Goal: Transaction & Acquisition: Book appointment/travel/reservation

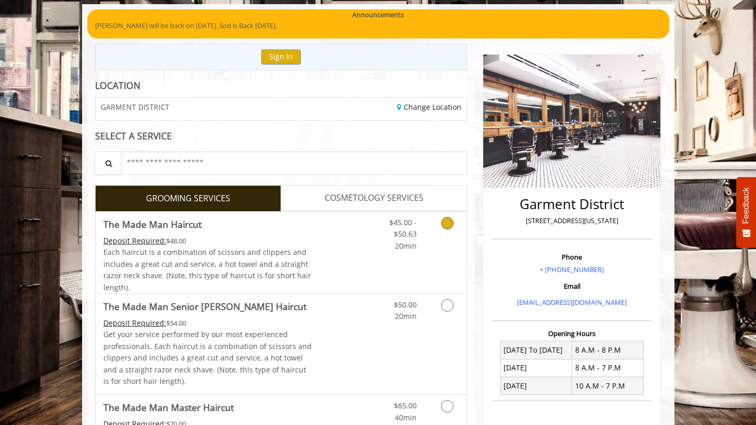
click at [360, 269] on link "Discounted Price" at bounding box center [343, 253] width 62 height 82
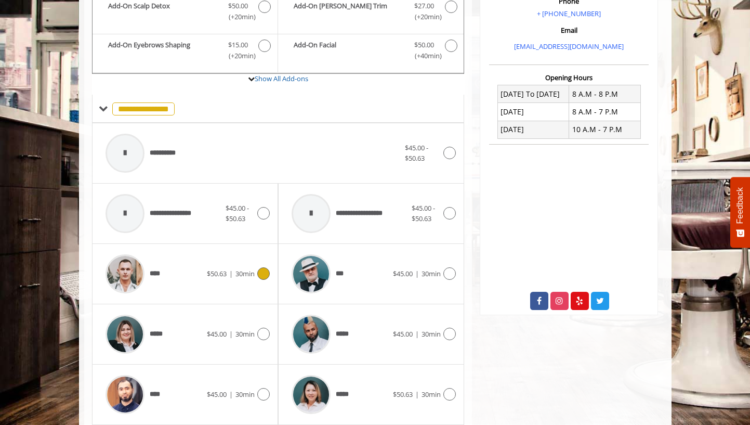
click at [223, 269] on span "$50.63" at bounding box center [217, 273] width 20 height 9
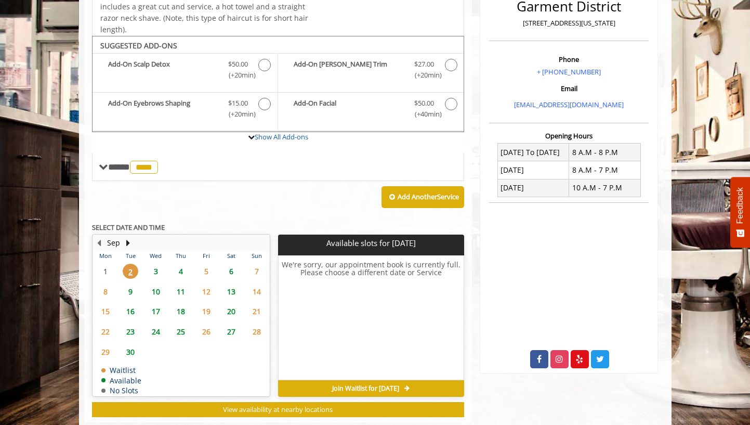
scroll to position [296, 0]
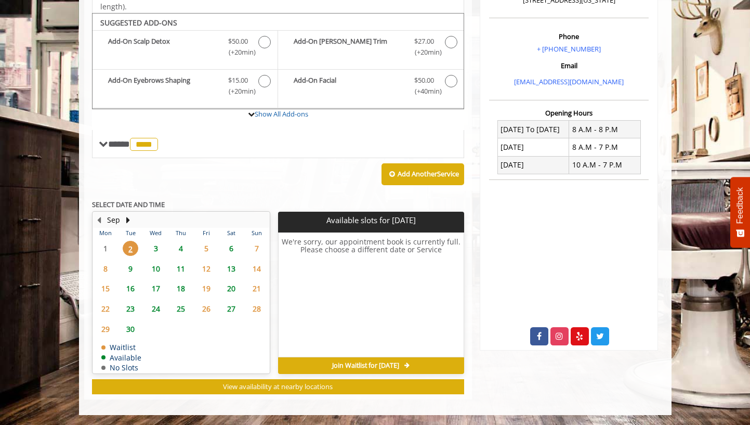
click at [158, 250] on span "3" at bounding box center [156, 248] width 16 height 15
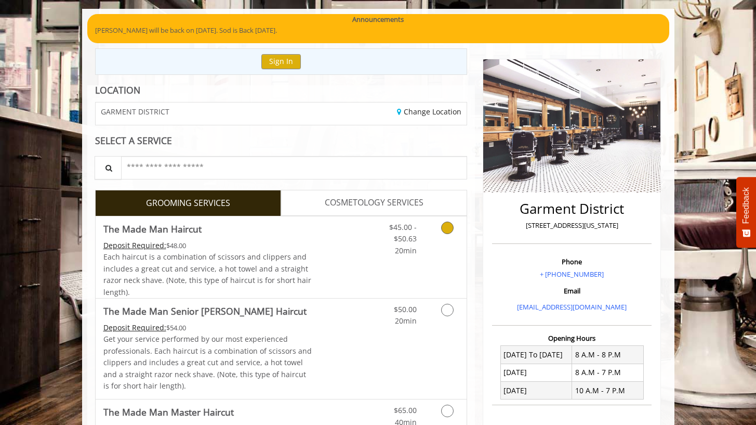
click at [344, 255] on link "Discounted Price" at bounding box center [343, 257] width 62 height 82
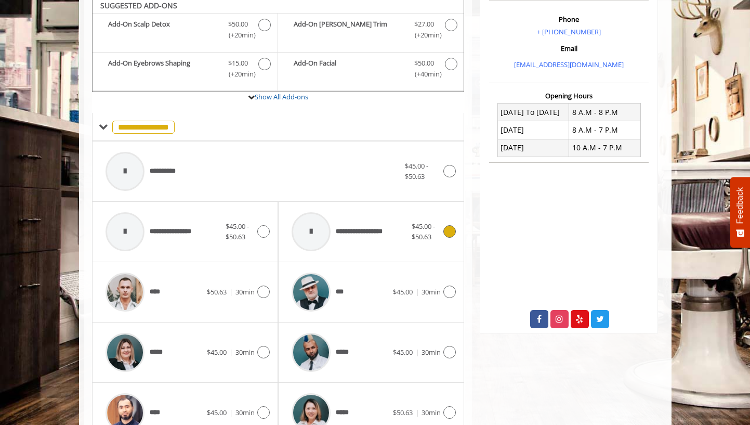
scroll to position [328, 0]
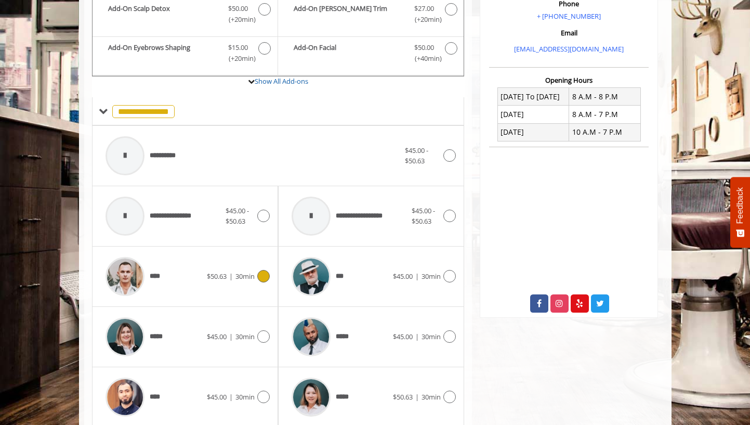
click at [233, 271] on span "$50.63 | 30min" at bounding box center [231, 276] width 48 height 11
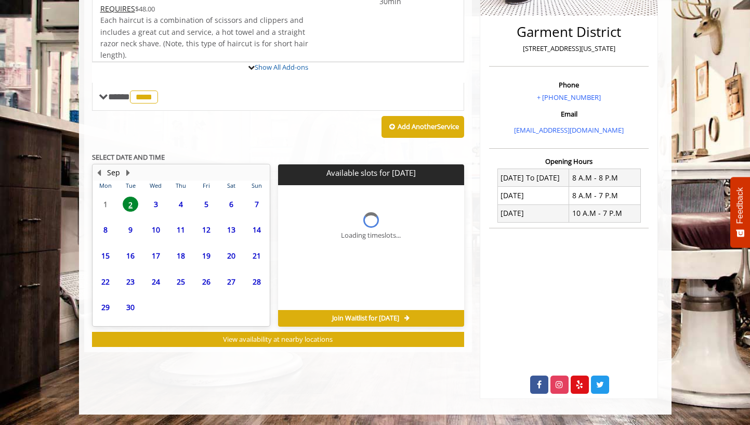
scroll to position [296, 0]
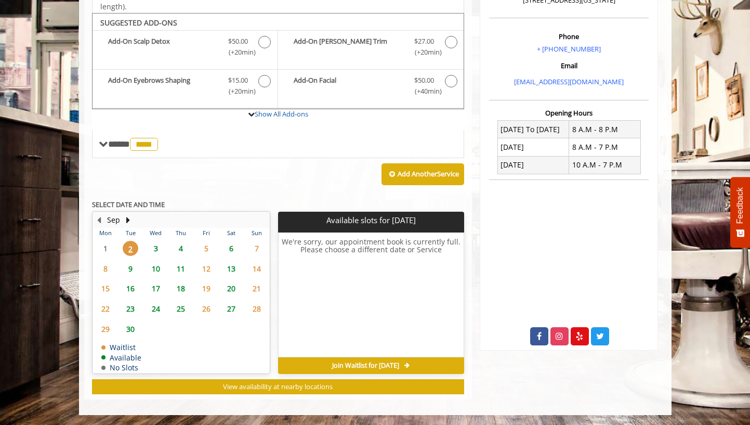
drag, startPoint x: 180, startPoint y: 247, endPoint x: 161, endPoint y: 248, distance: 18.7
click at [162, 248] on span "3" at bounding box center [156, 248] width 16 height 15
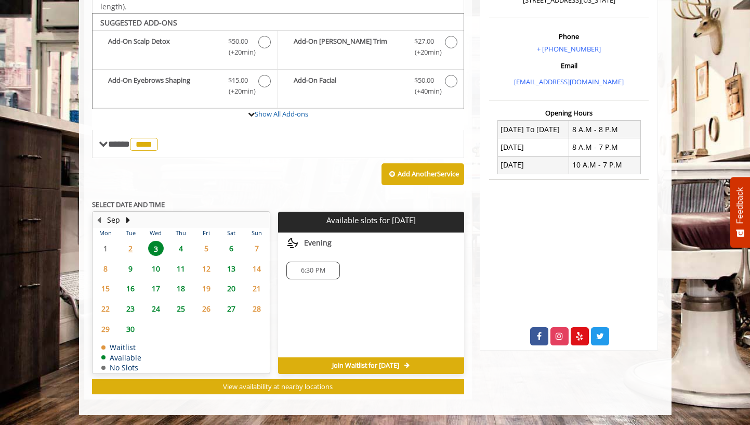
click at [137, 247] on span "2" at bounding box center [131, 248] width 16 height 15
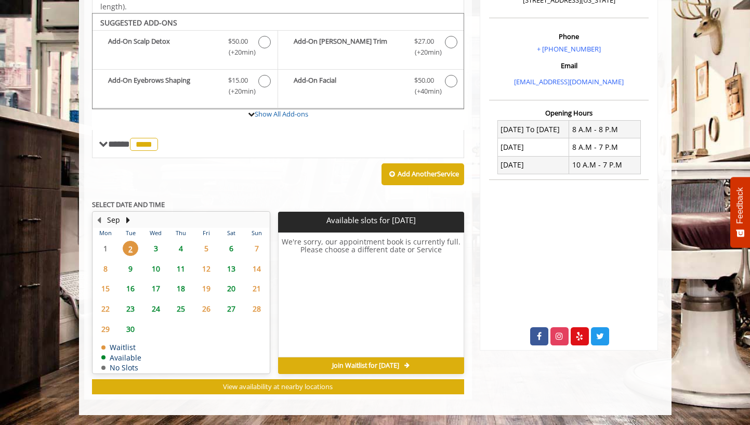
click at [155, 247] on span "3" at bounding box center [156, 248] width 16 height 15
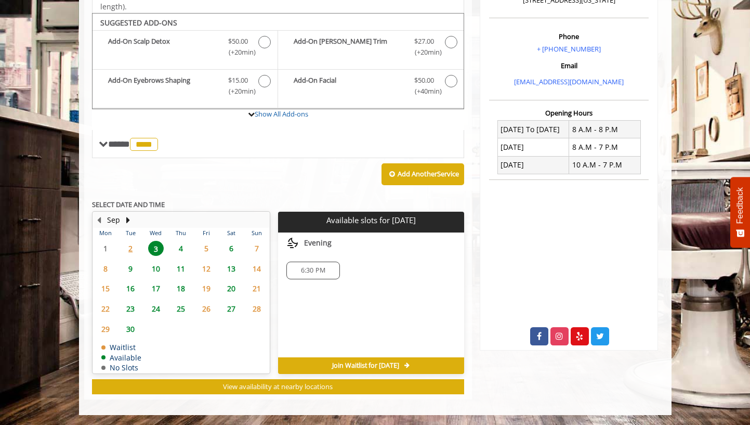
click at [130, 245] on span "2" at bounding box center [131, 248] width 16 height 15
